Goal: Task Accomplishment & Management: Use online tool/utility

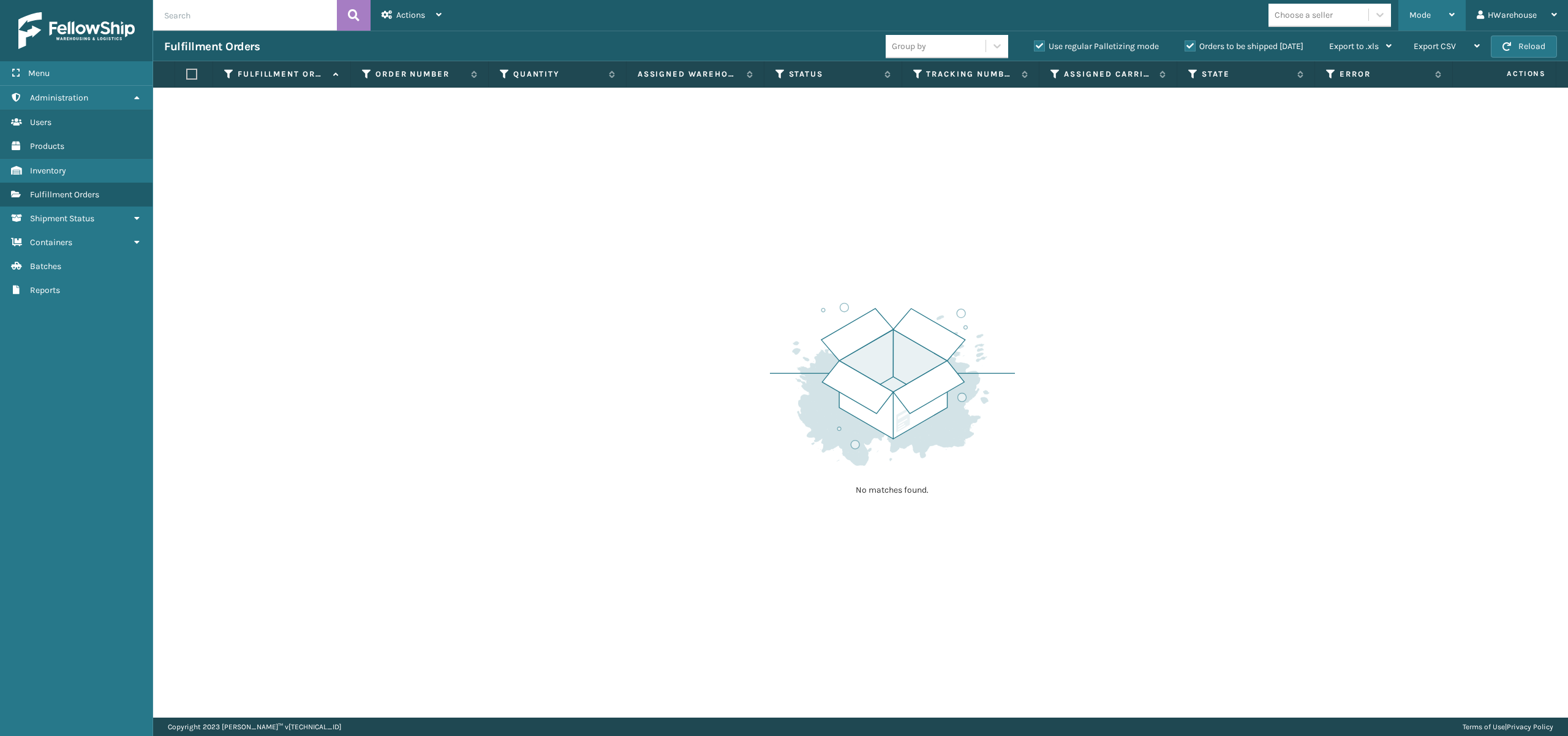
click at [1434, 18] on div "Mode" at bounding box center [1432, 15] width 45 height 31
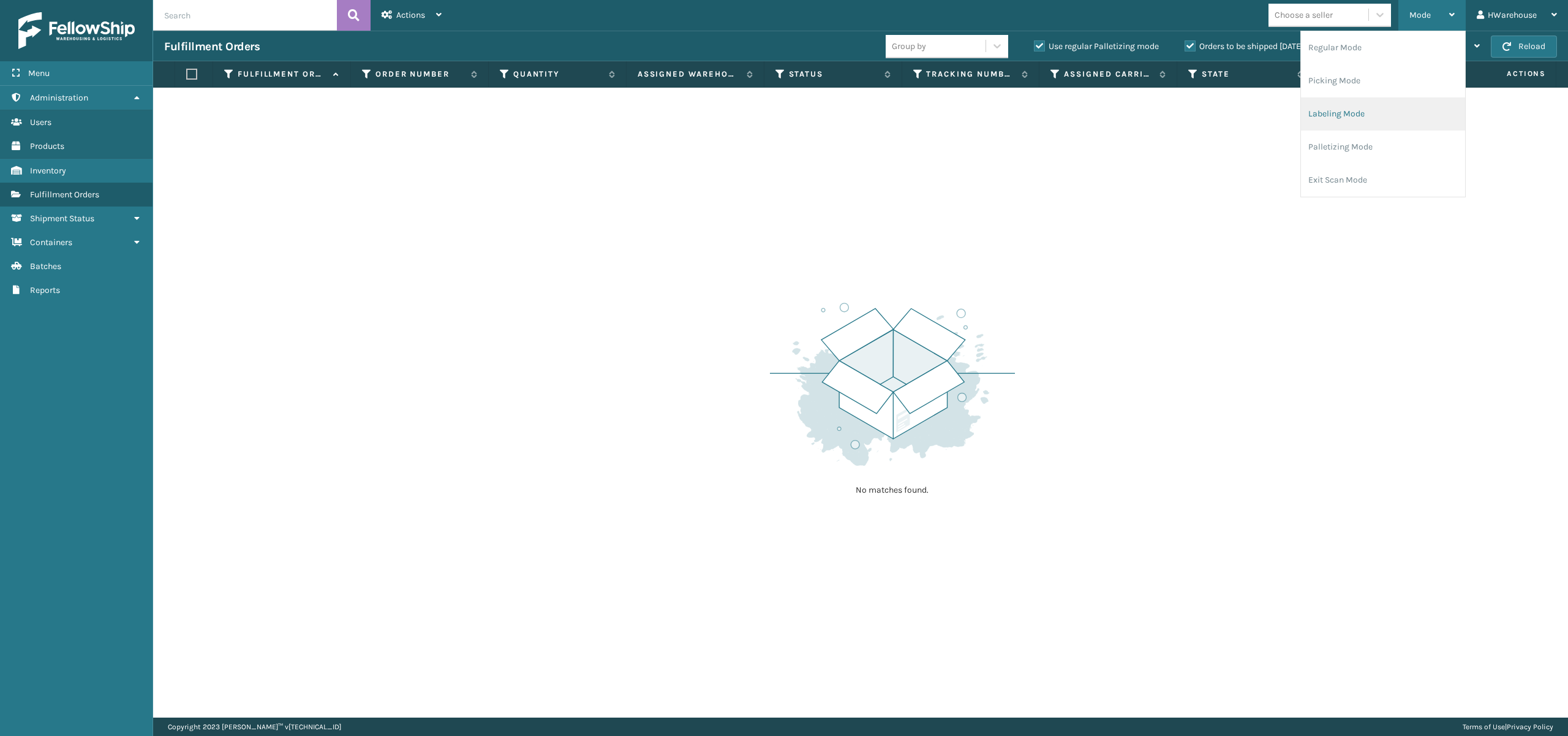
click at [1365, 109] on li "Labeling Mode" at bounding box center [1382, 115] width 164 height 33
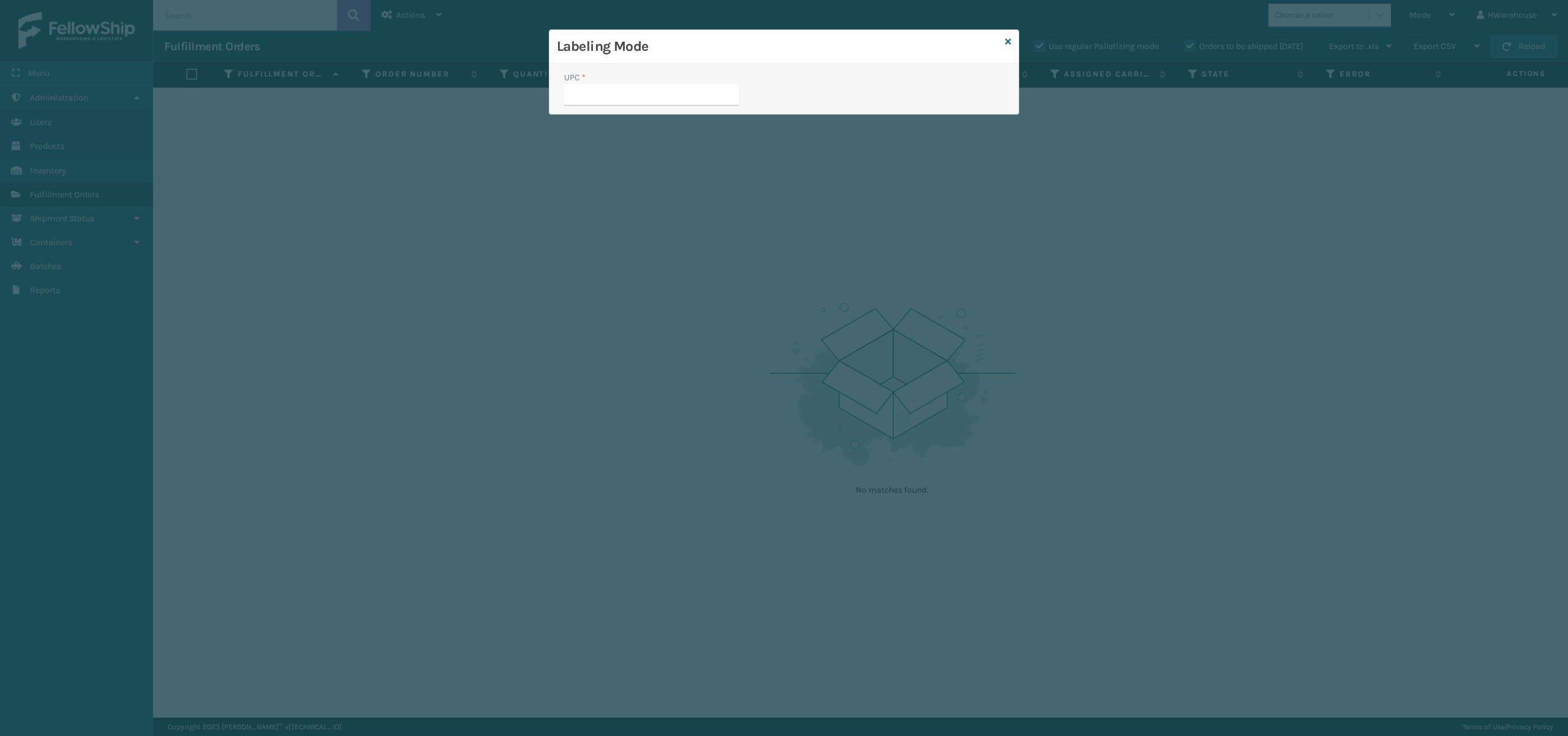
click at [649, 105] on input "UPC *" at bounding box center [651, 95] width 175 height 22
click at [641, 100] on input "UPC *" at bounding box center [651, 95] width 175 height 22
click at [639, 100] on input "UPC *" at bounding box center [651, 95] width 175 height 22
click at [771, 93] on div "UPC *" at bounding box center [783, 89] width 469 height 50
click at [708, 94] on input "UPC *" at bounding box center [651, 95] width 175 height 22
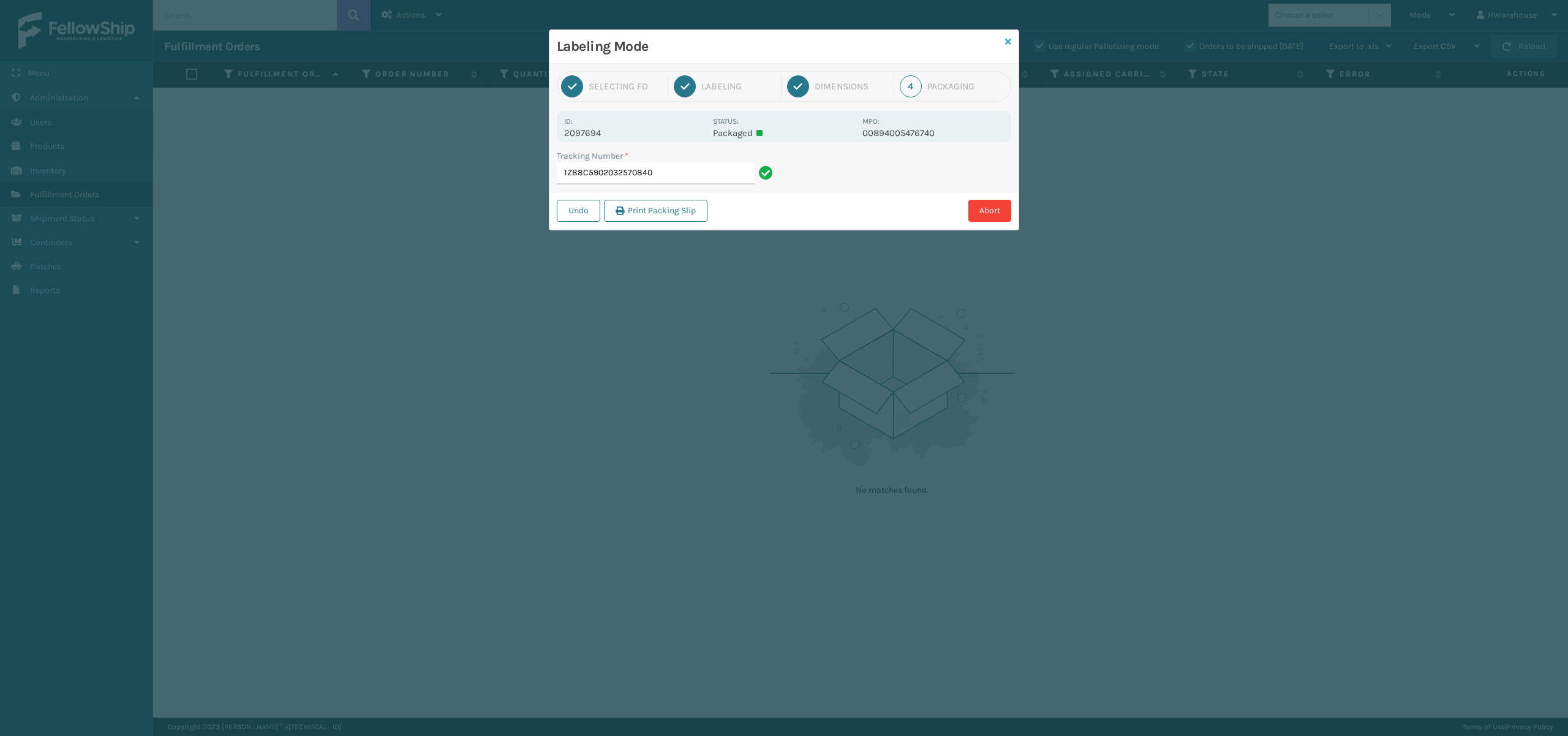
click at [1010, 44] on icon at bounding box center [1008, 42] width 6 height 8
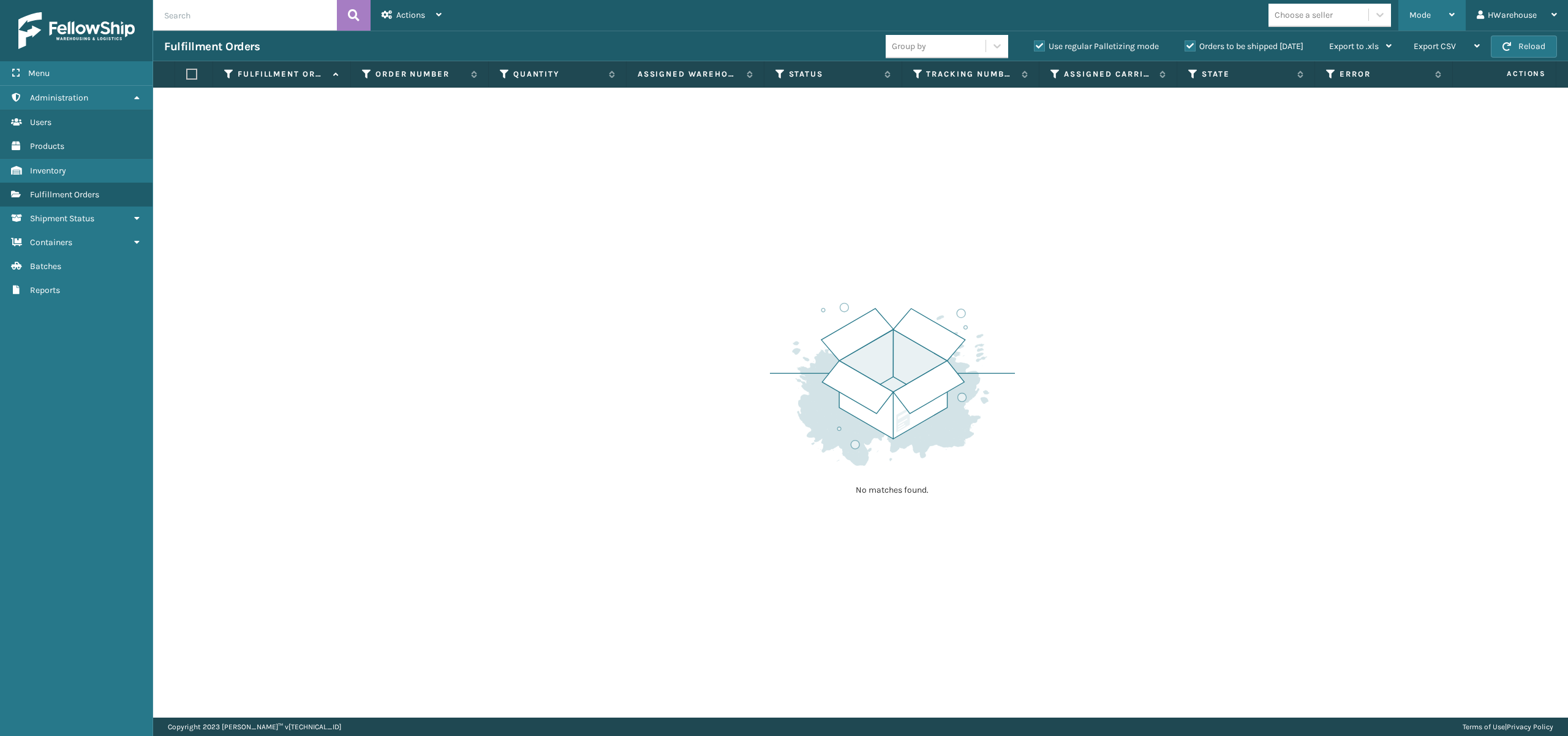
click at [1436, 10] on div "Mode" at bounding box center [1432, 15] width 45 height 31
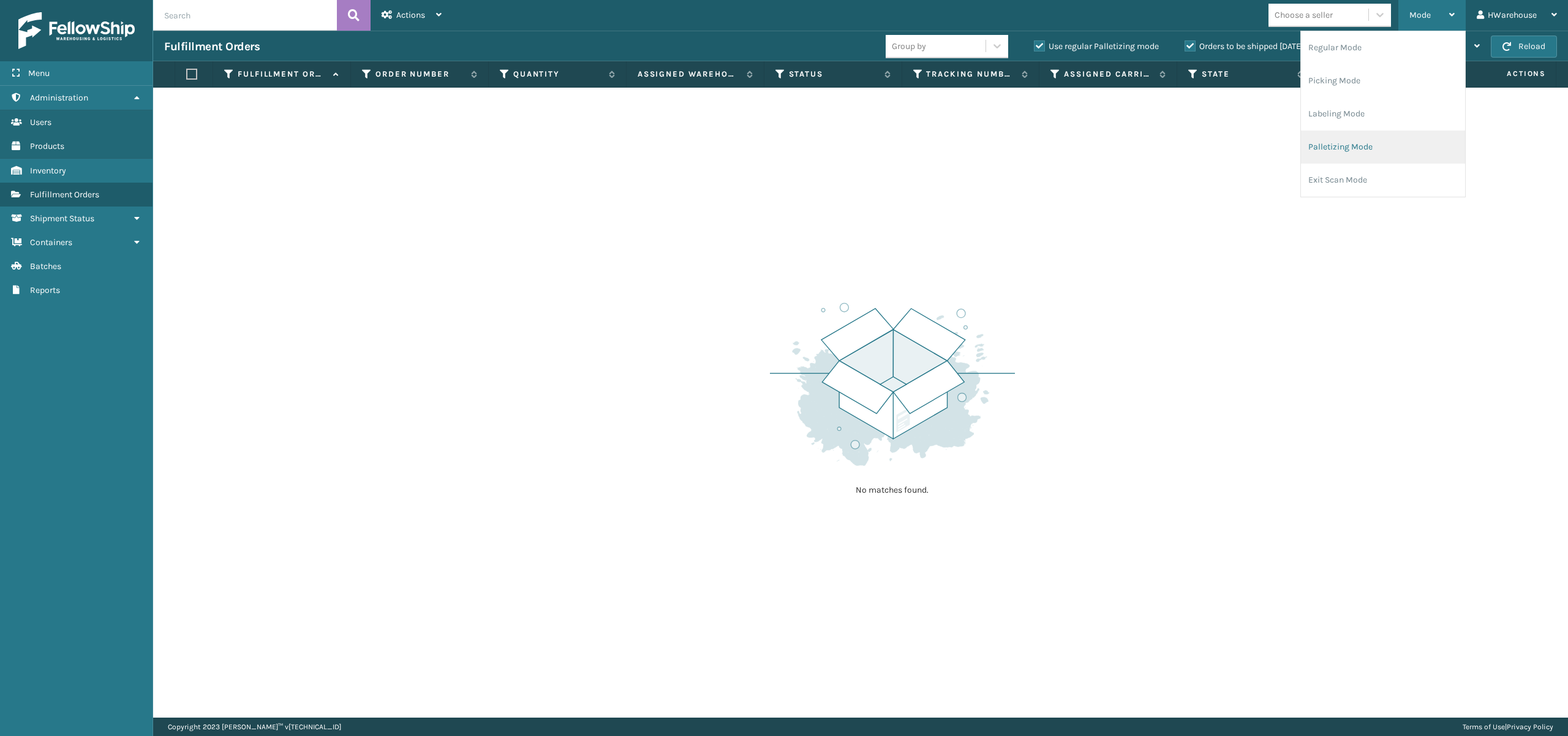
click at [1362, 150] on li "Palletizing Mode" at bounding box center [1382, 147] width 164 height 33
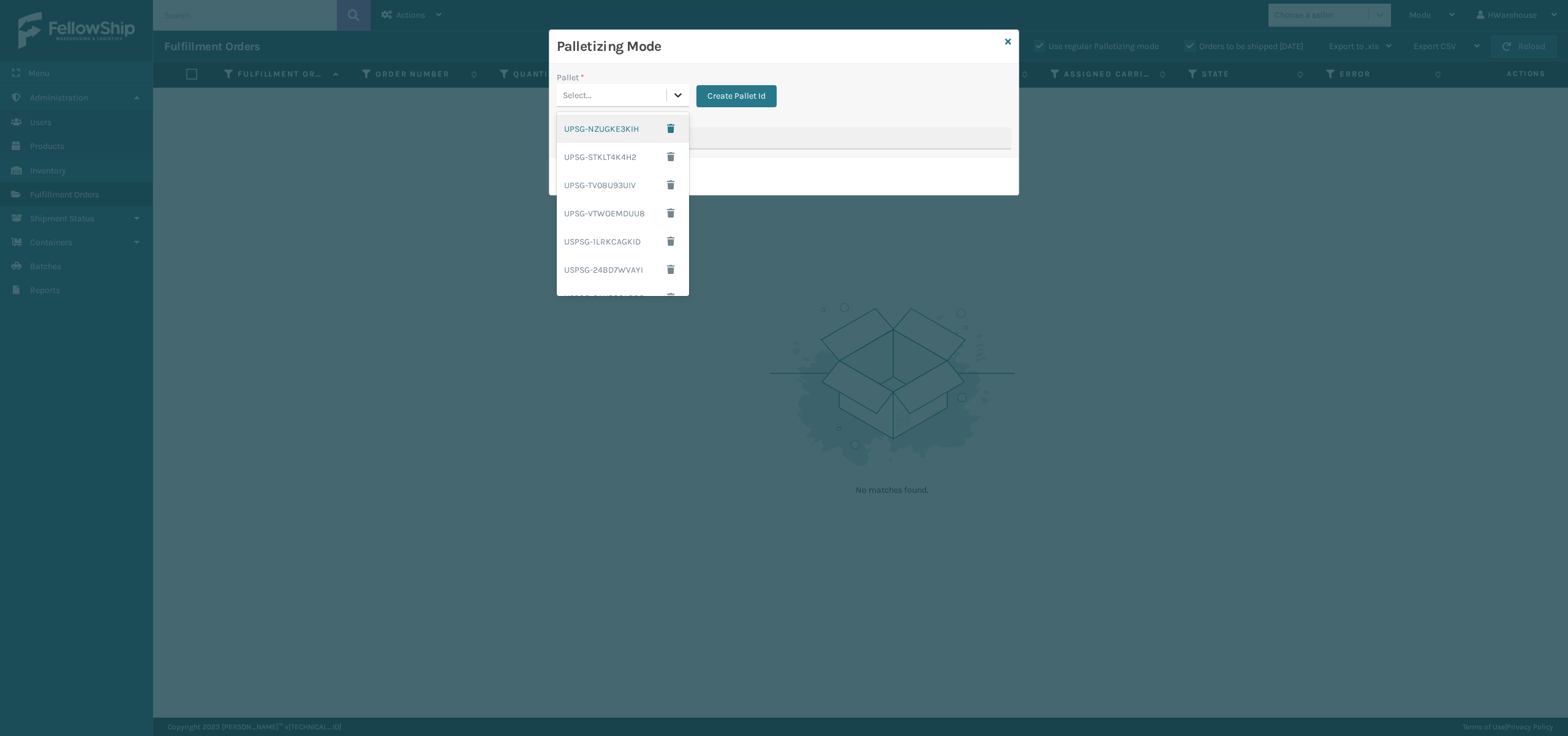
click at [679, 100] on icon at bounding box center [678, 95] width 13 height 13
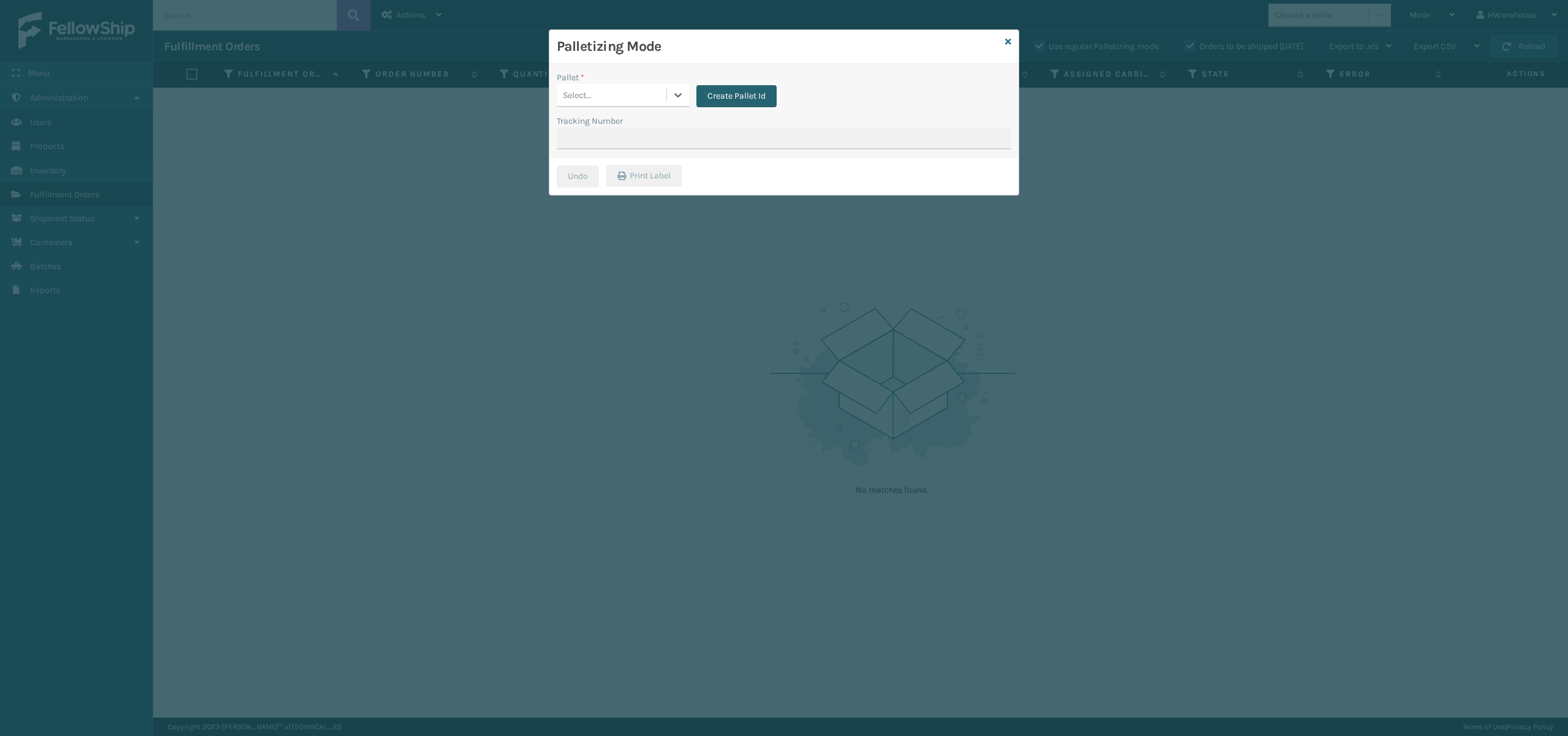
click at [736, 100] on button "Create Pallet Id" at bounding box center [736, 96] width 80 height 22
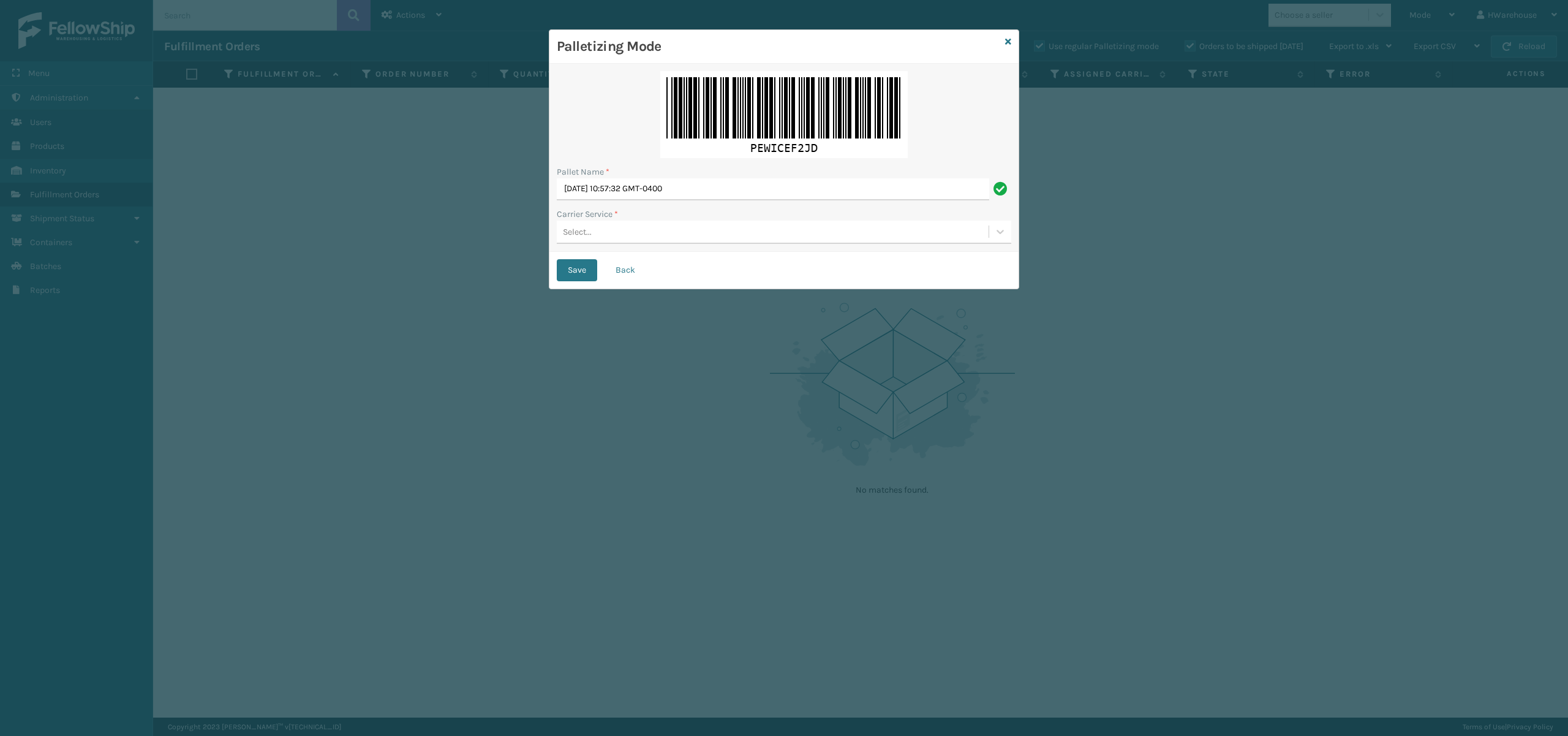
click at [657, 236] on div "Select..." at bounding box center [772, 232] width 432 height 20
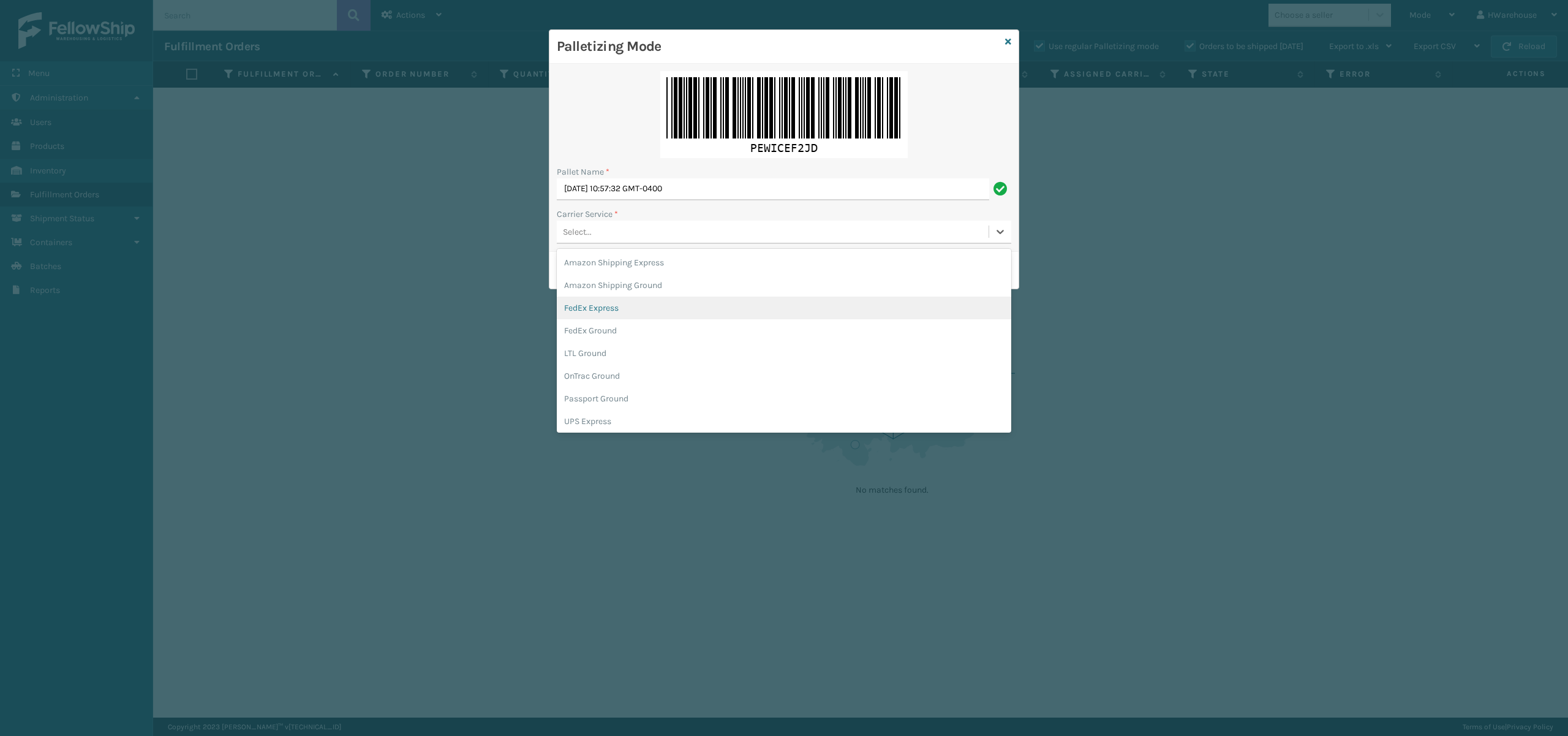
scroll to position [70, 0]
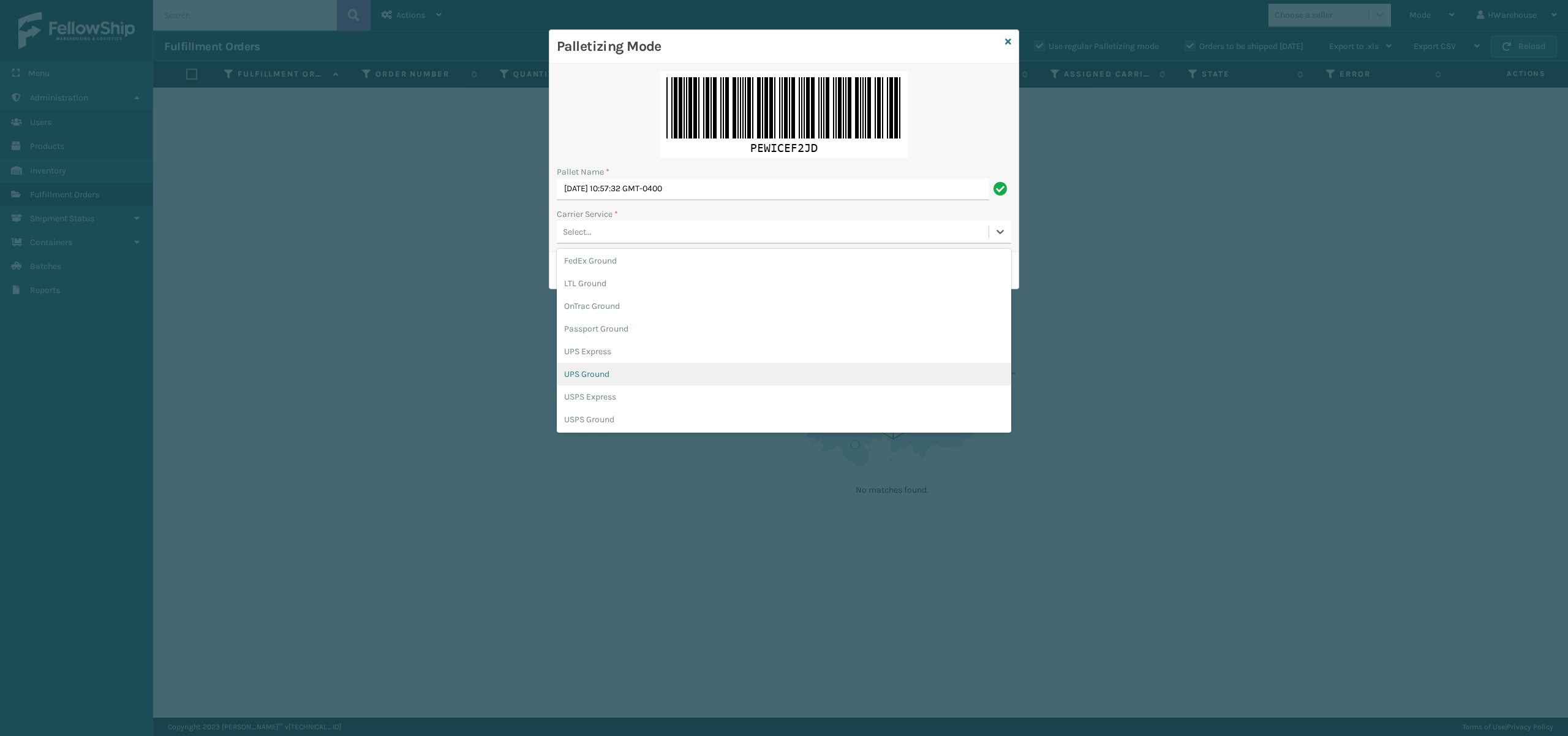
click at [599, 380] on div "UPS Ground" at bounding box center [784, 374] width 455 height 23
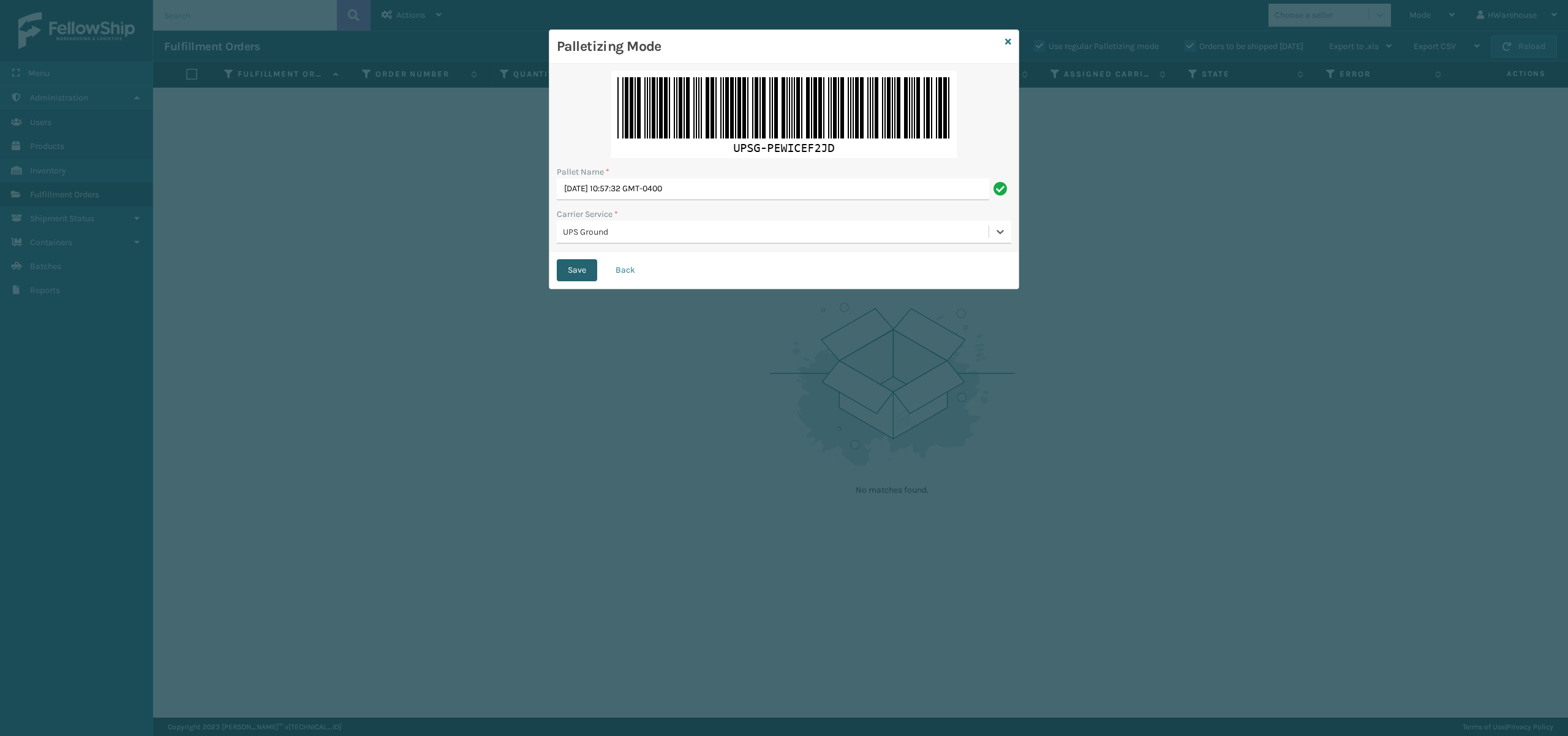
click at [566, 273] on button "Save" at bounding box center [577, 270] width 40 height 22
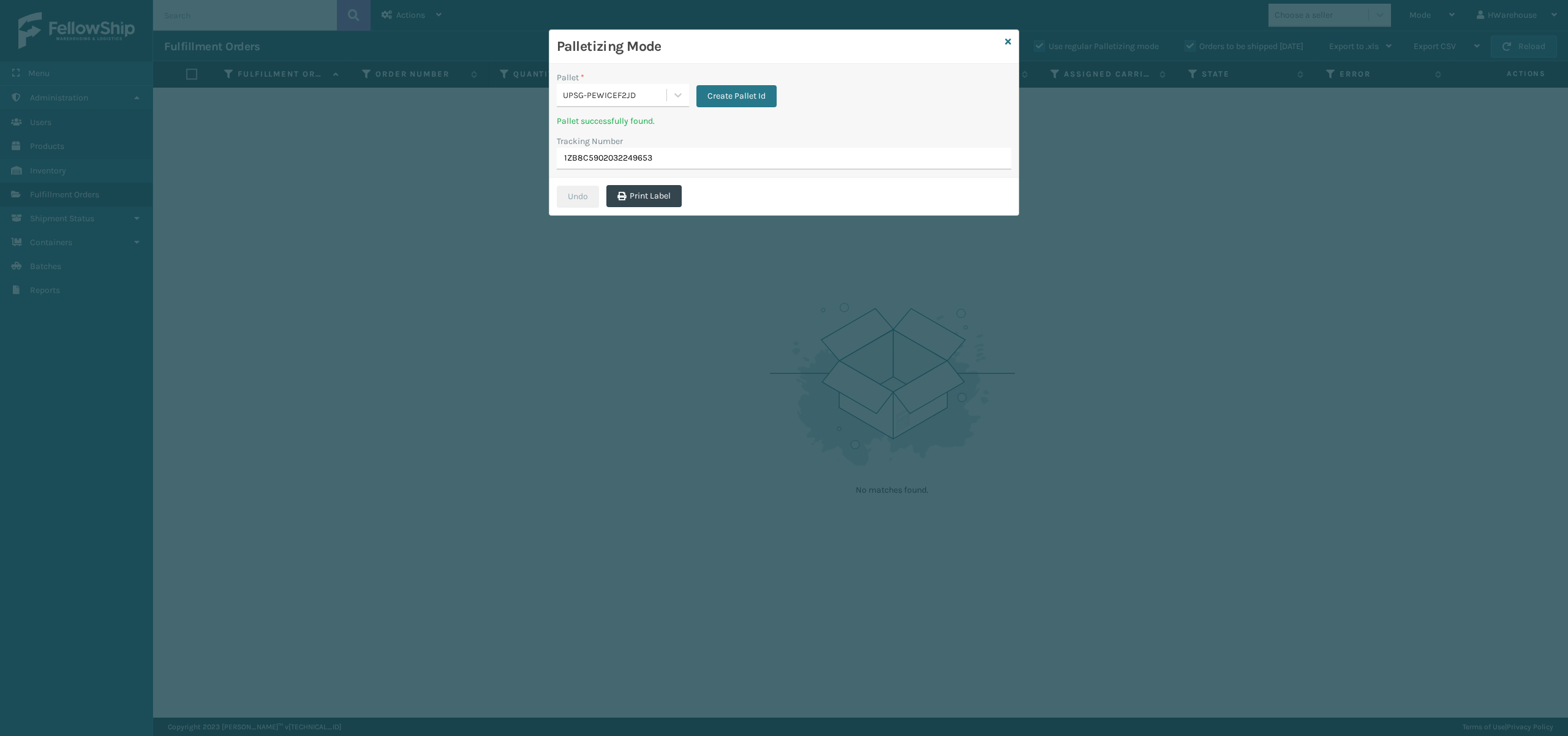
type input "1ZB8C5902032249653"
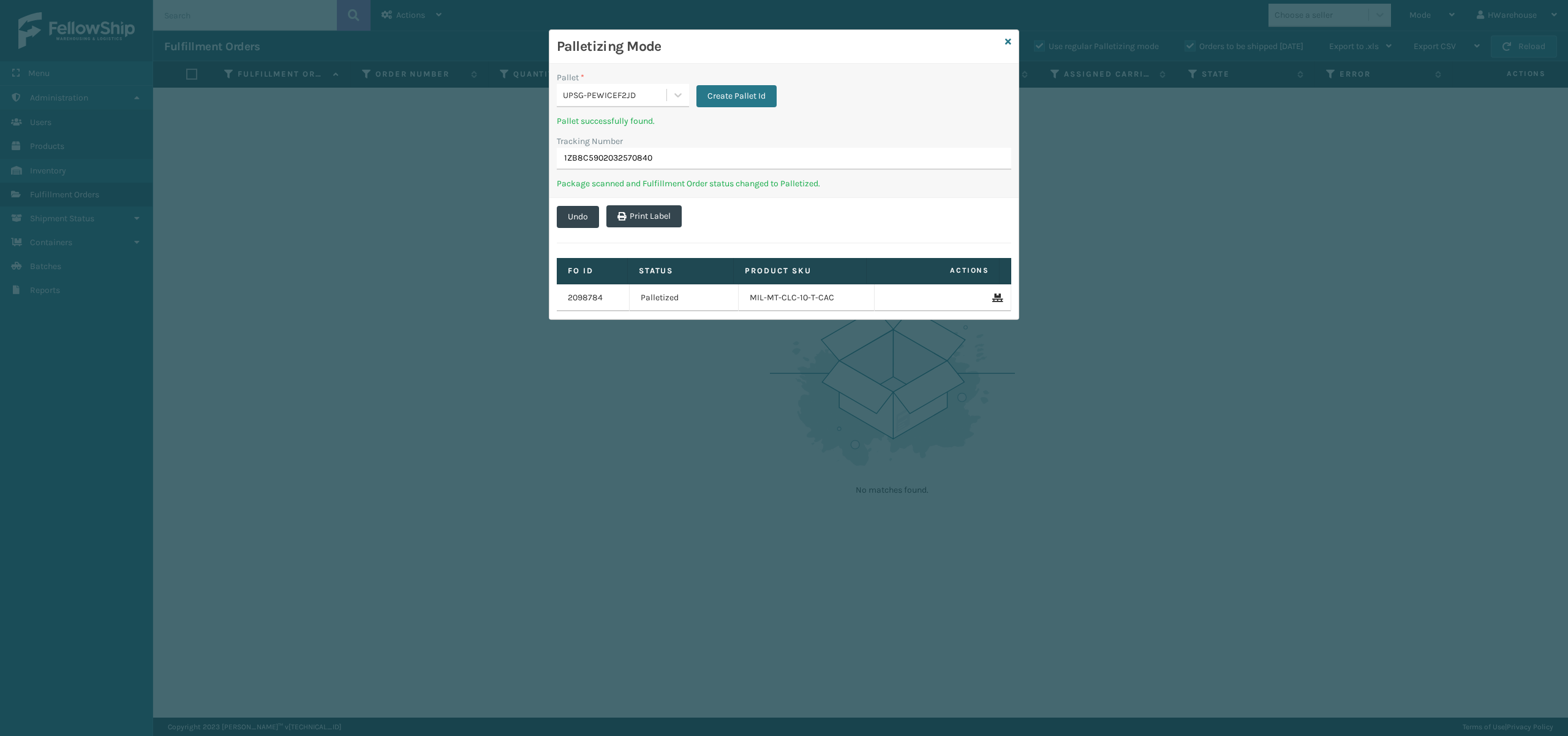
type input "1ZB8C5902032570840"
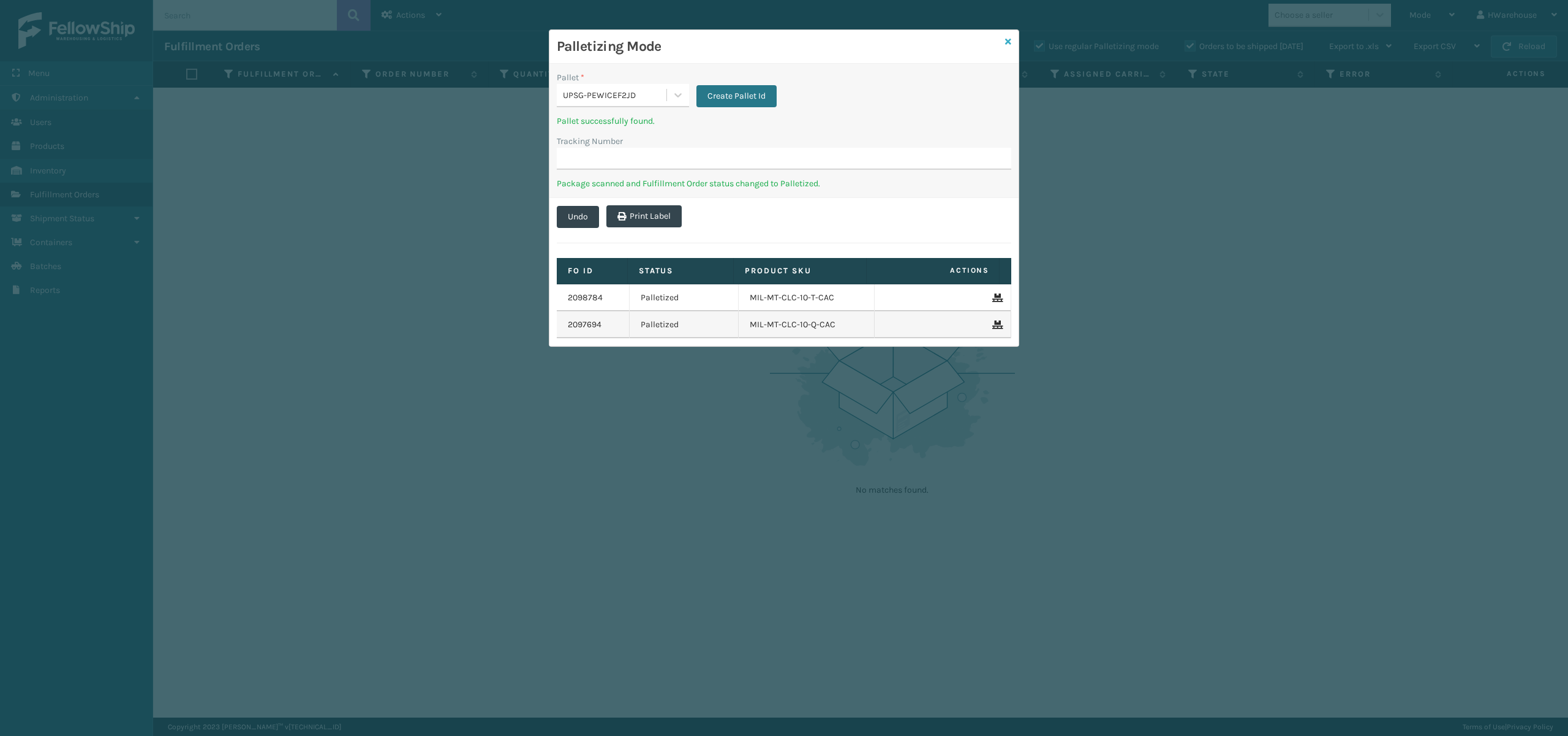
click at [1005, 44] on icon at bounding box center [1008, 42] width 6 height 8
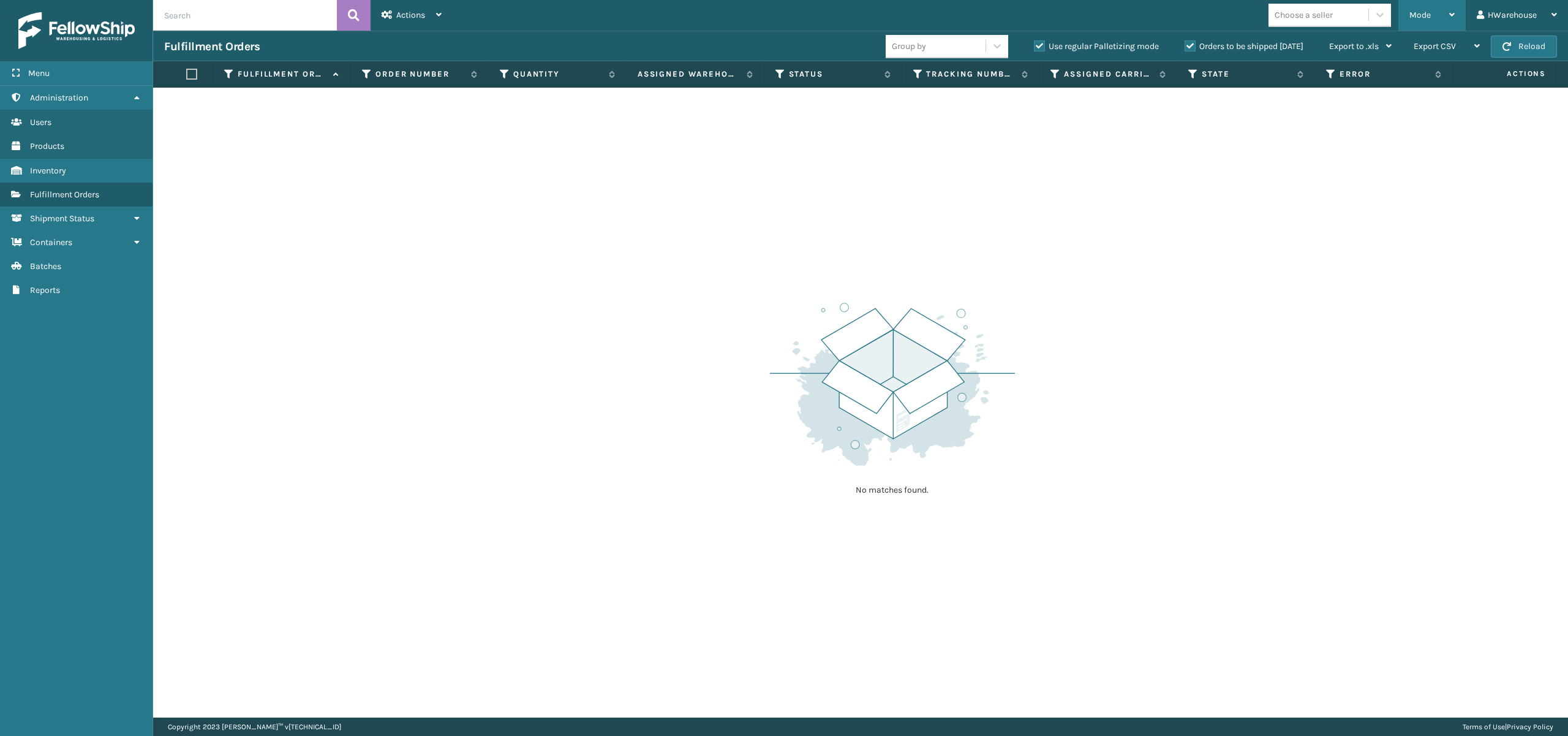
click at [1439, 20] on div "Mode" at bounding box center [1432, 15] width 45 height 31
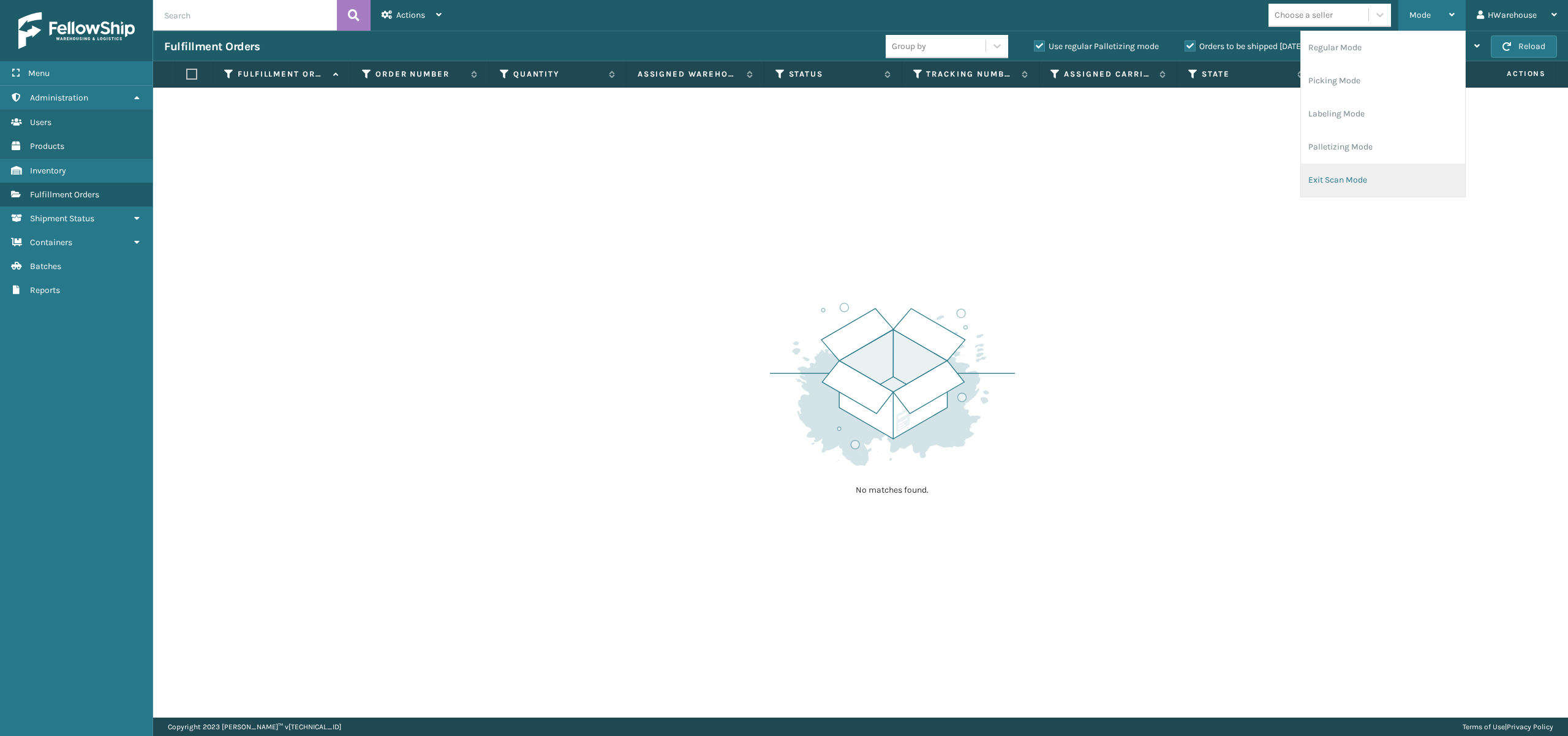
click at [1348, 180] on li "Exit Scan Mode" at bounding box center [1382, 181] width 164 height 33
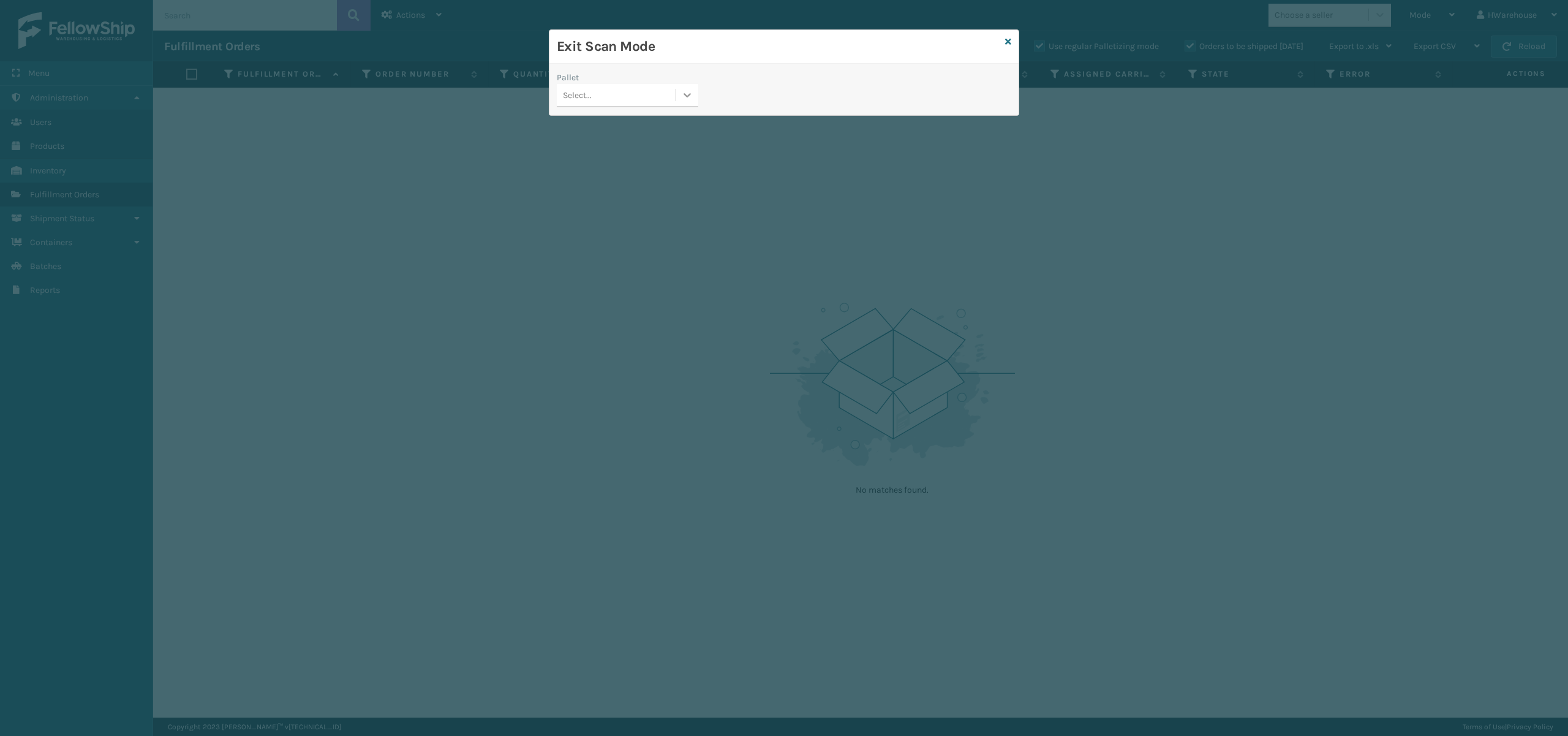
click at [695, 89] on div at bounding box center [687, 95] width 22 height 22
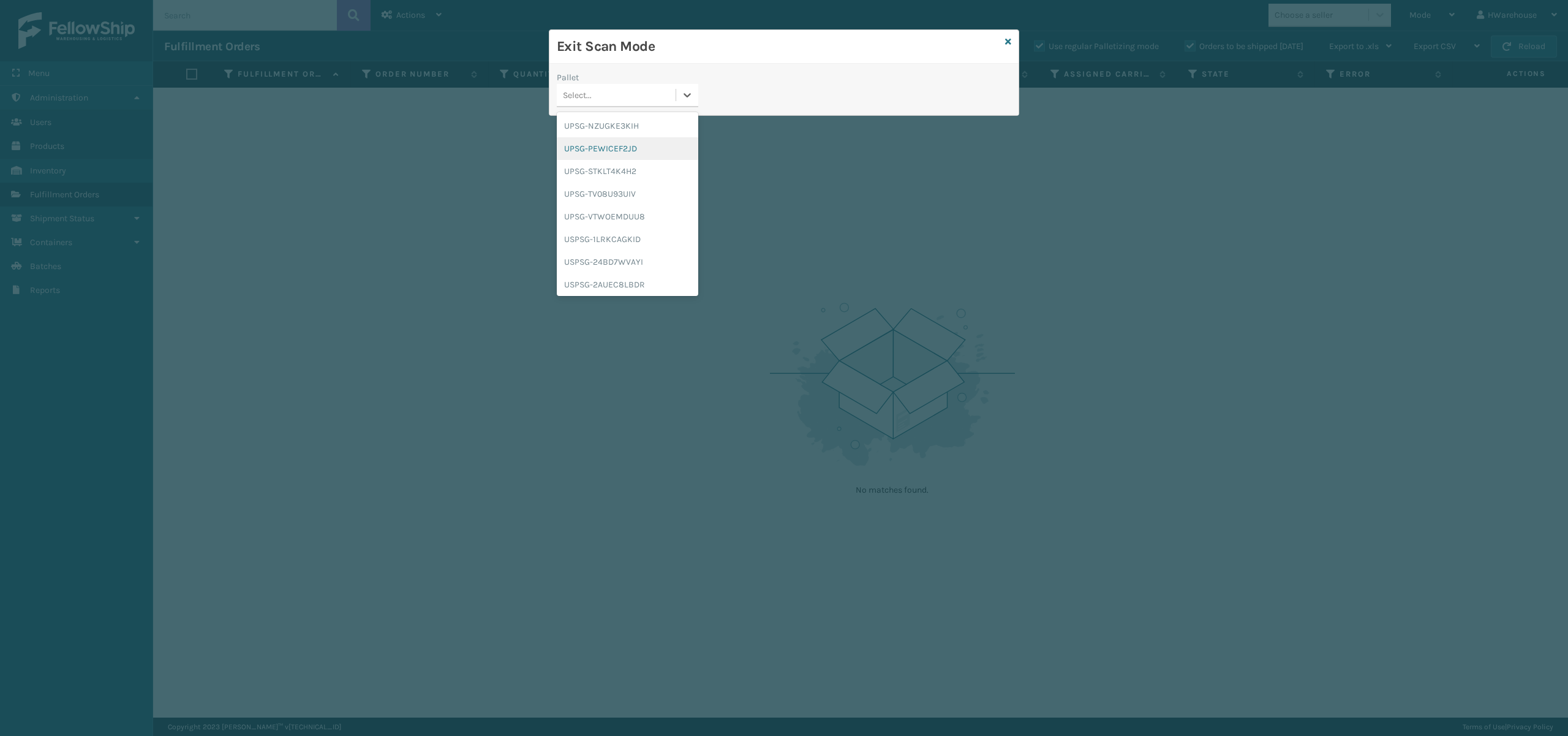
click at [658, 150] on div "UPSG-PEWICEF2JD" at bounding box center [627, 148] width 141 height 23
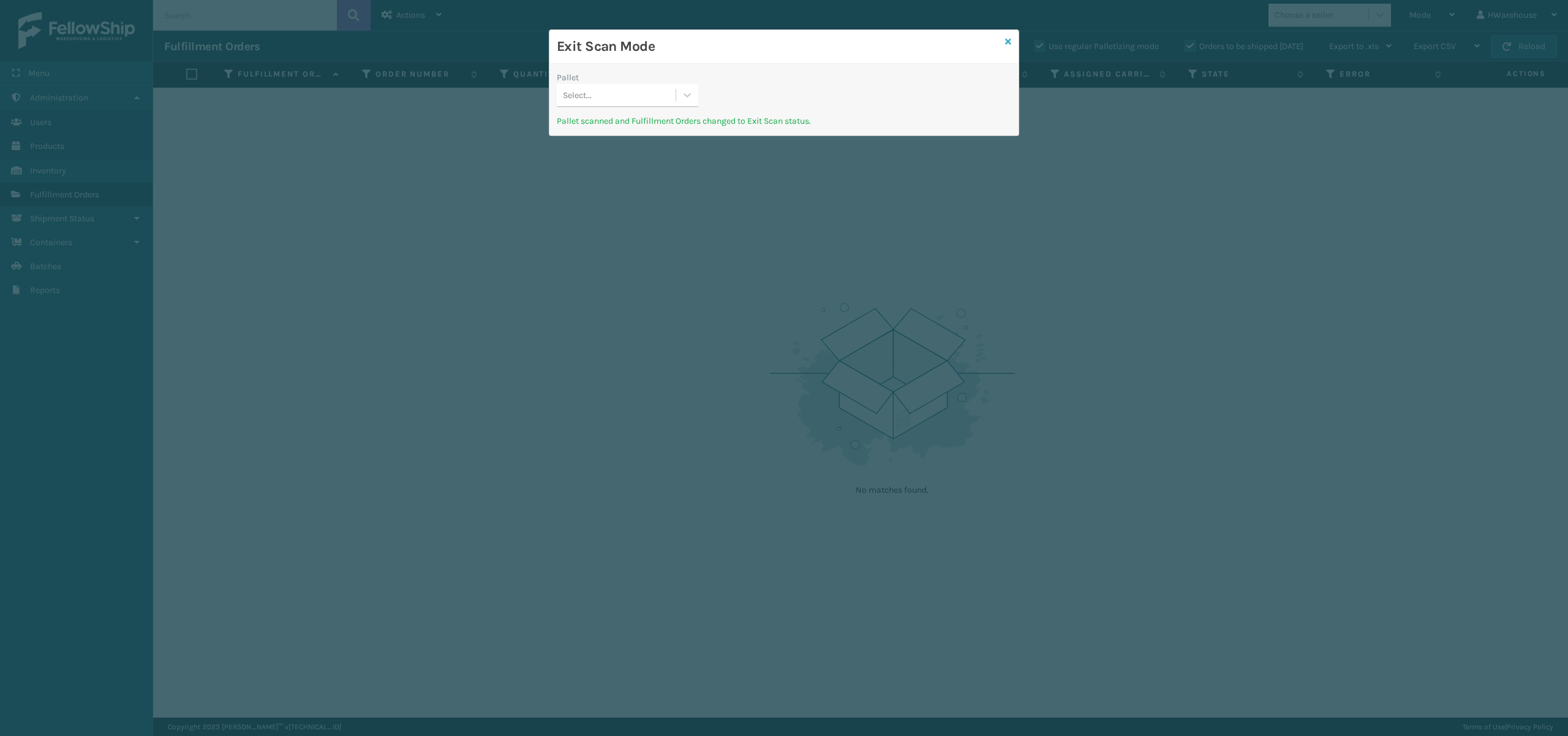
click at [1005, 42] on icon at bounding box center [1008, 42] width 6 height 8
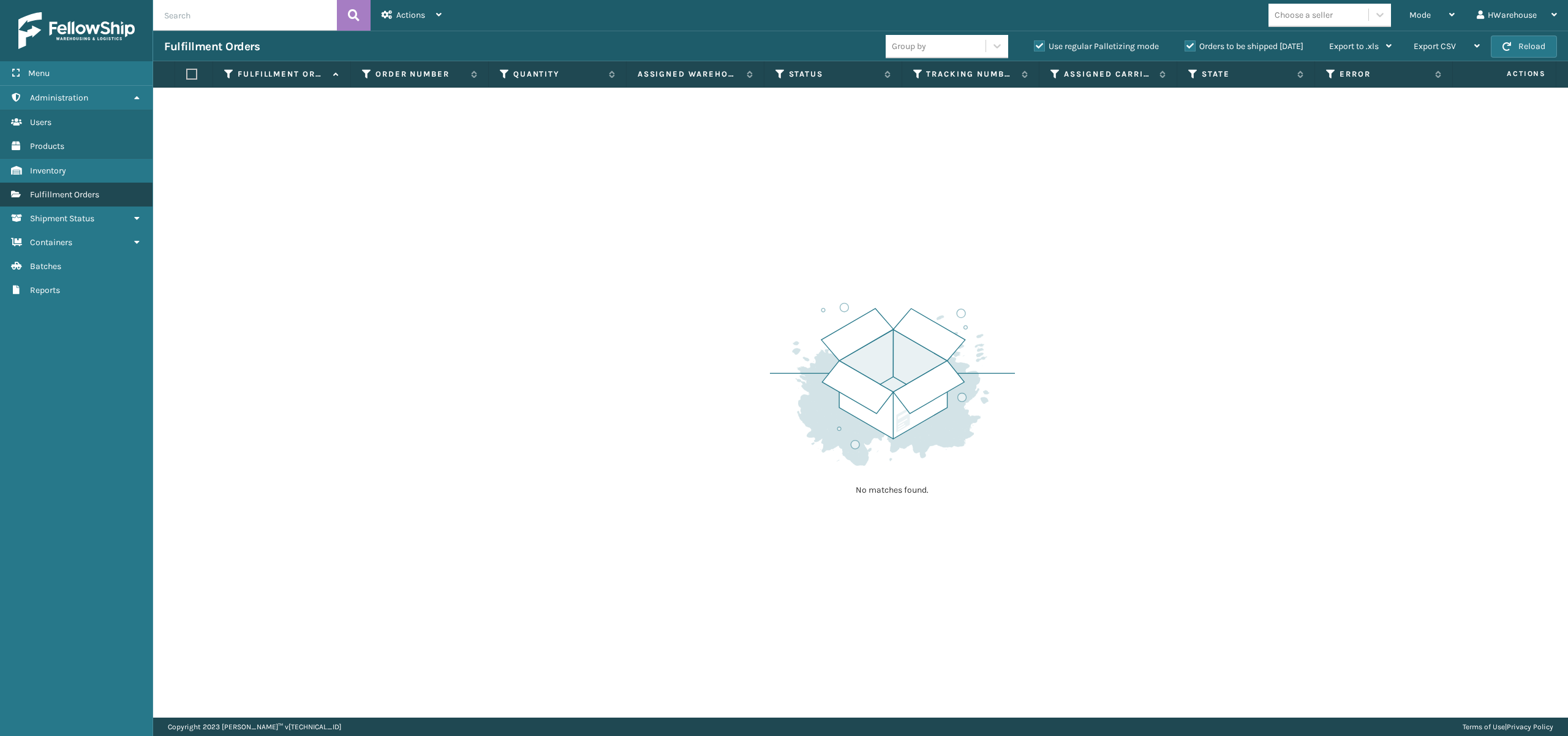
click at [114, 196] on link "Fulfillment Orders" at bounding box center [76, 194] width 152 height 24
